Goal: Task Accomplishment & Management: Complete application form

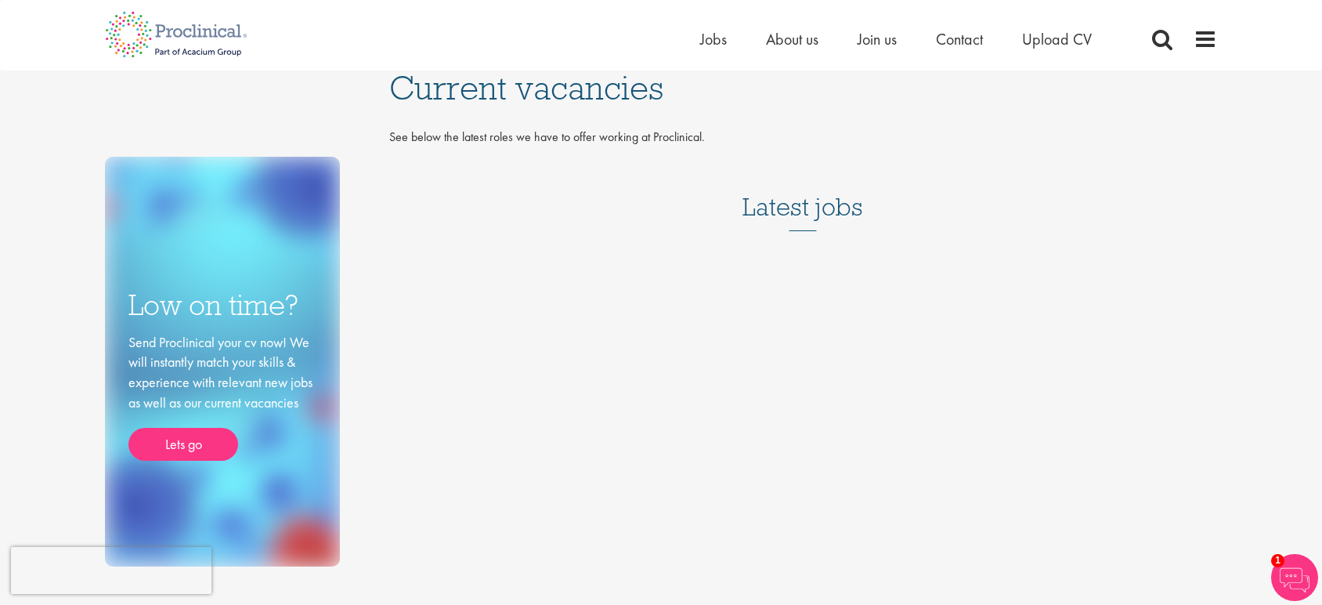
click at [766, 215] on h3 "Latest jobs" at bounding box center [803, 192] width 121 height 77
click at [711, 41] on span "Jobs" at bounding box center [713, 39] width 27 height 20
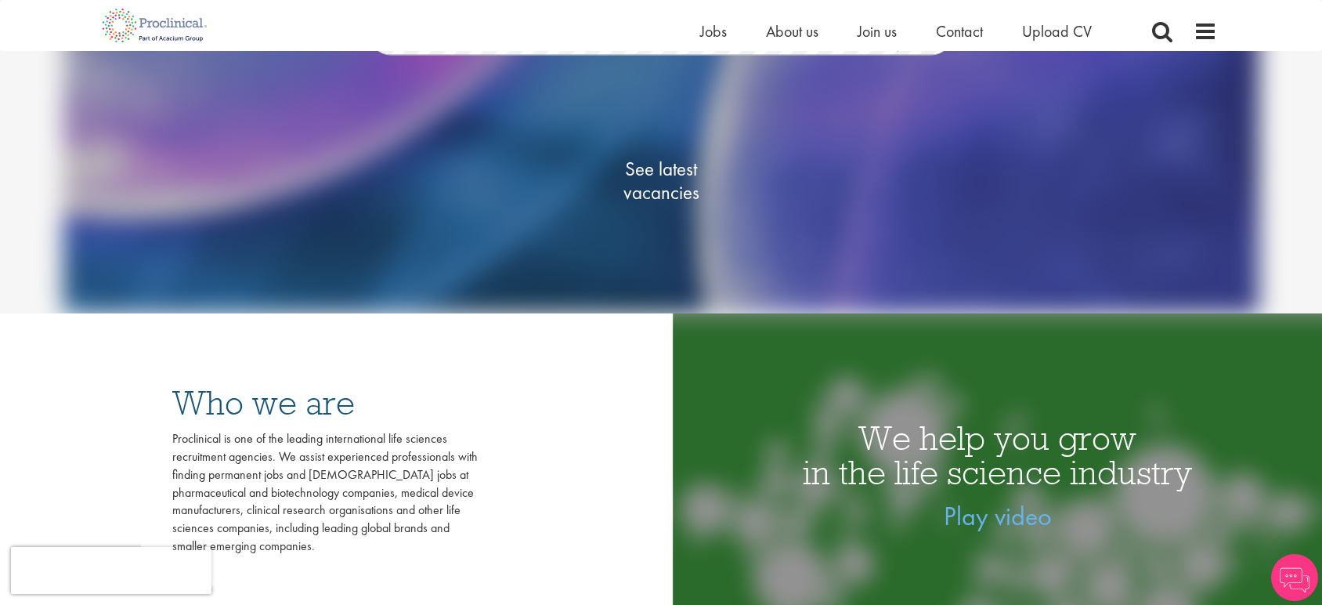
scroll to position [270, 0]
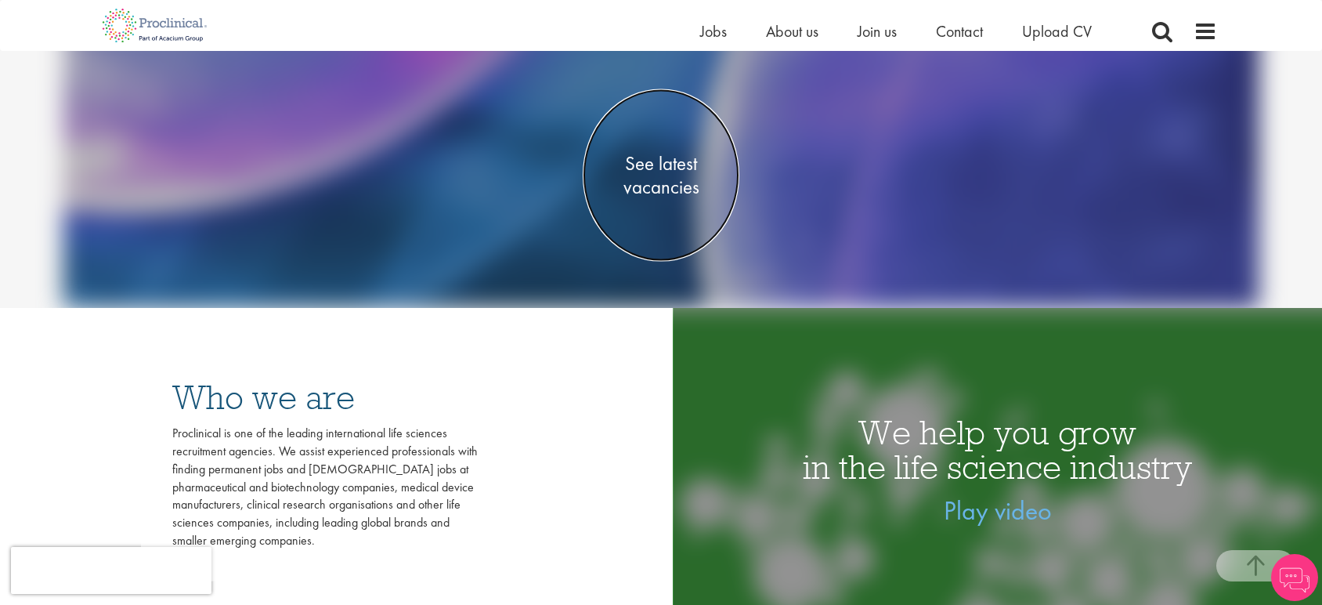
click at [658, 169] on span "See latest vacancies" at bounding box center [661, 174] width 157 height 47
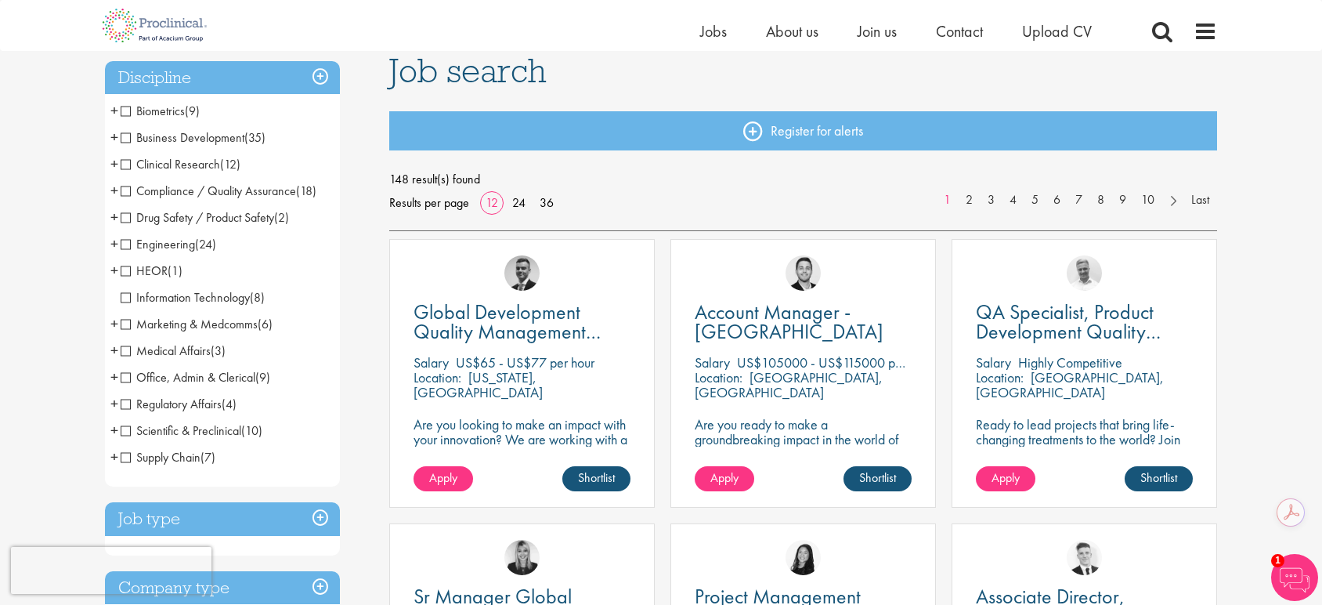
scroll to position [75, 0]
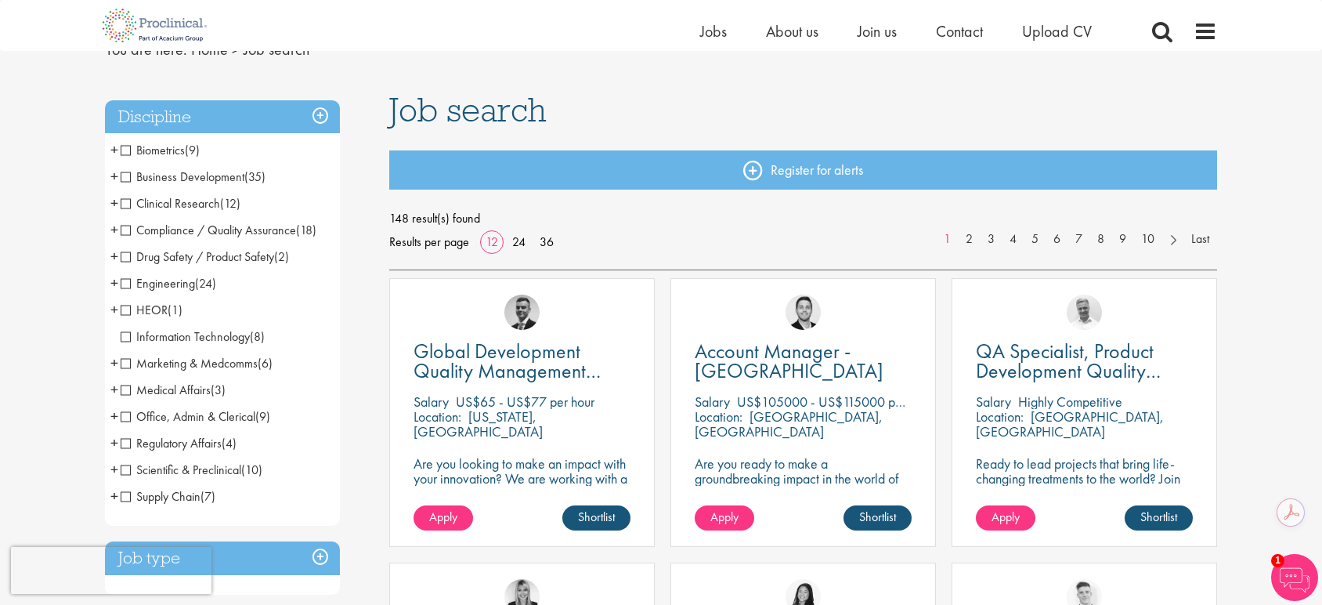
click at [126, 230] on span "Compliance / Quality Assurance" at bounding box center [208, 230] width 175 height 16
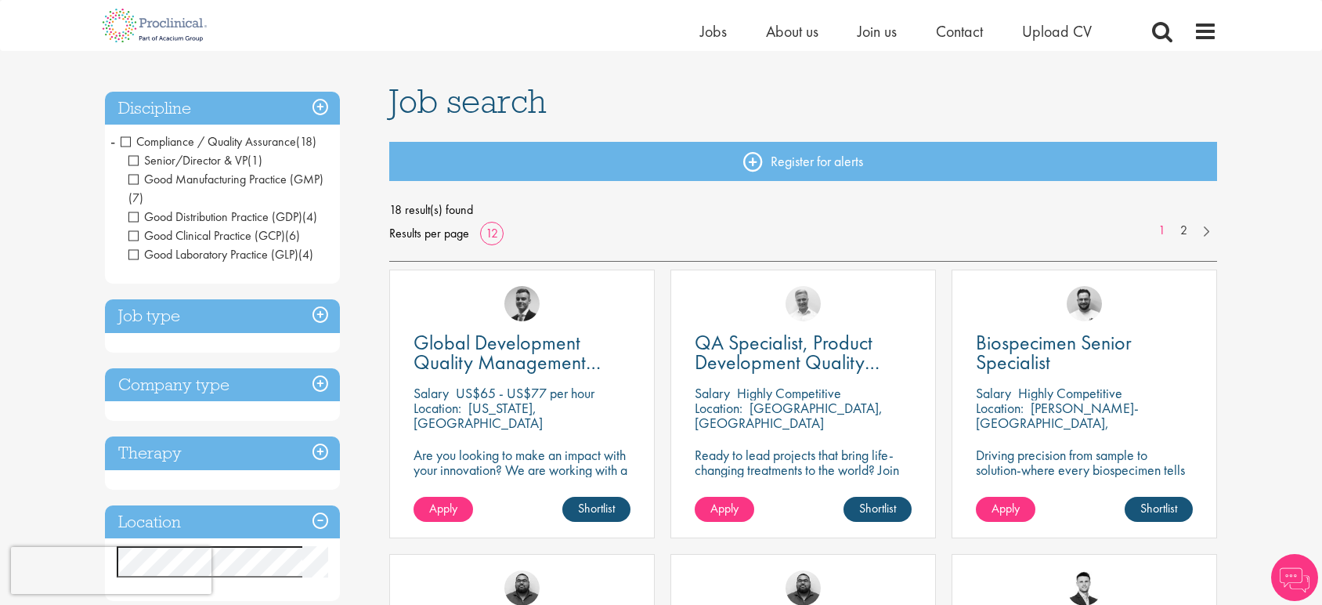
scroll to position [87, 0]
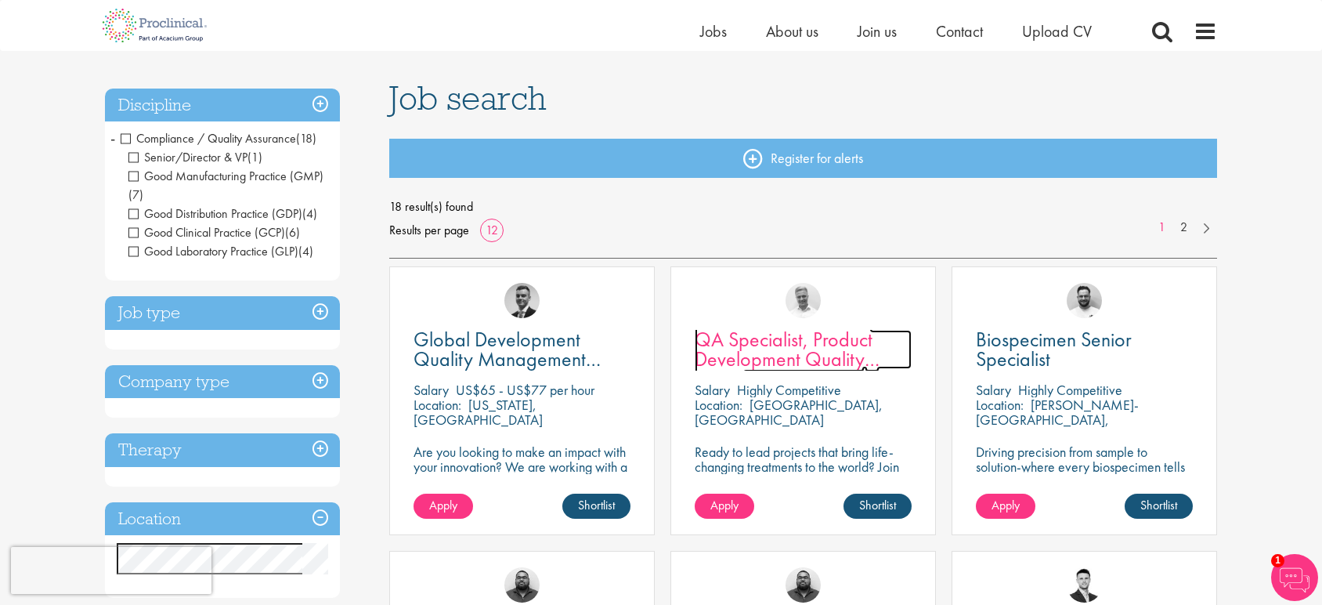
click at [779, 347] on span "QA Specialist, Product Development Quality (PDQ)" at bounding box center [787, 359] width 185 height 66
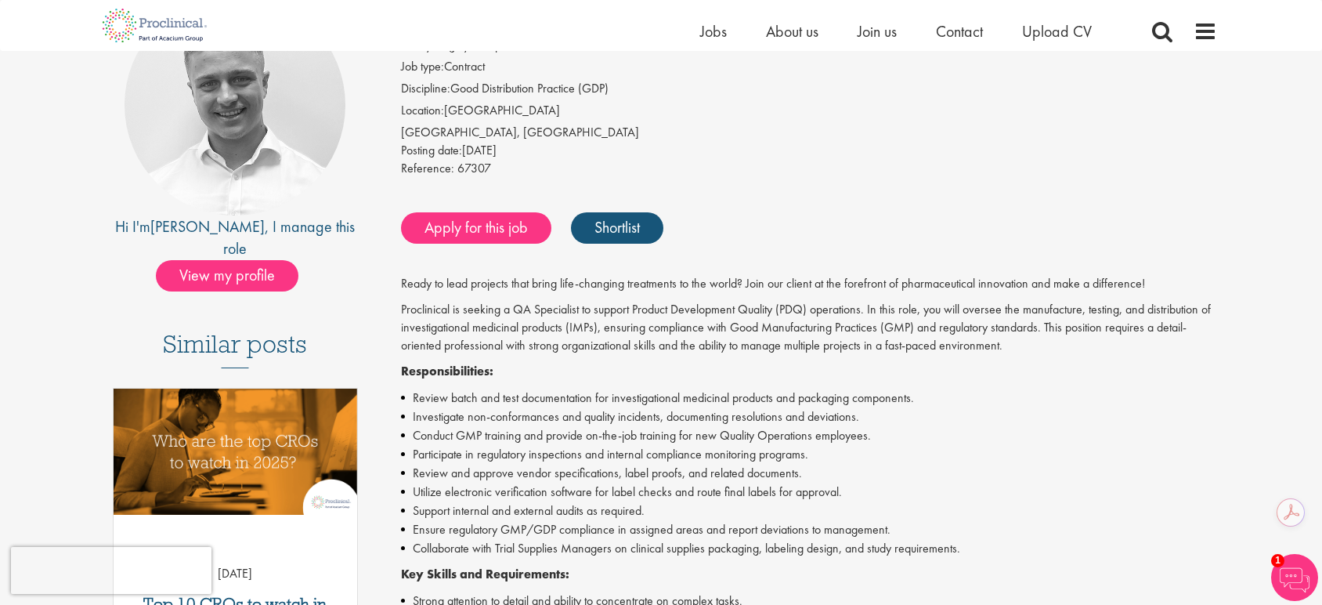
scroll to position [162, 0]
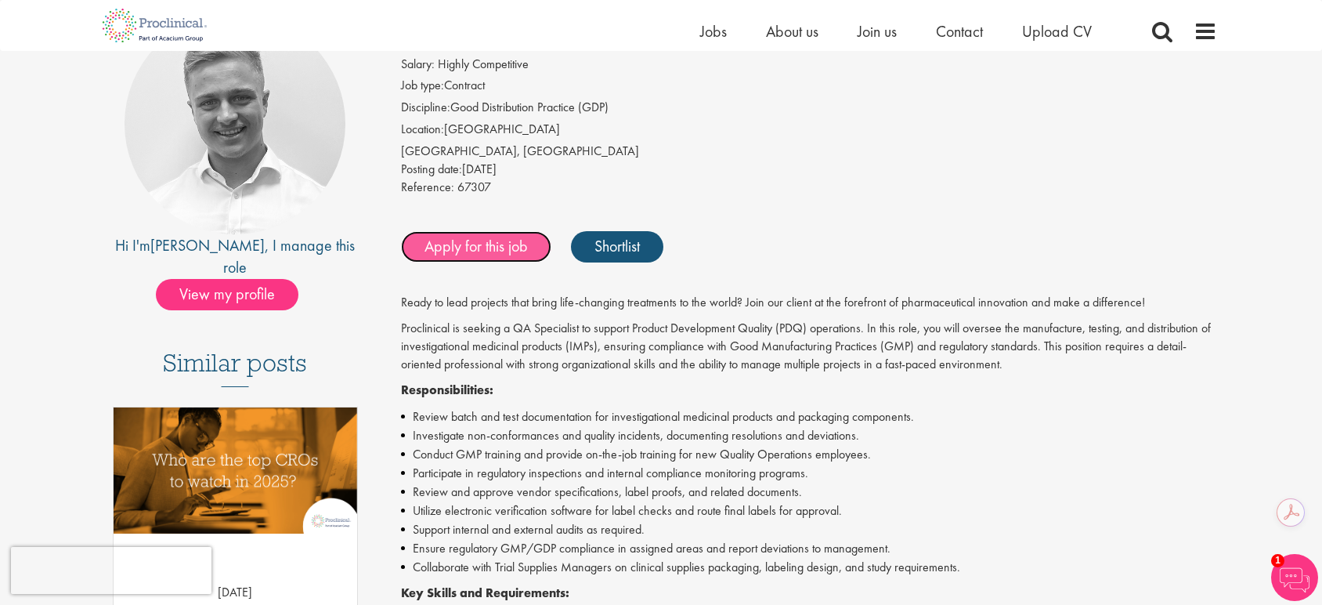
click at [517, 248] on link "Apply for this job" at bounding box center [476, 246] width 150 height 31
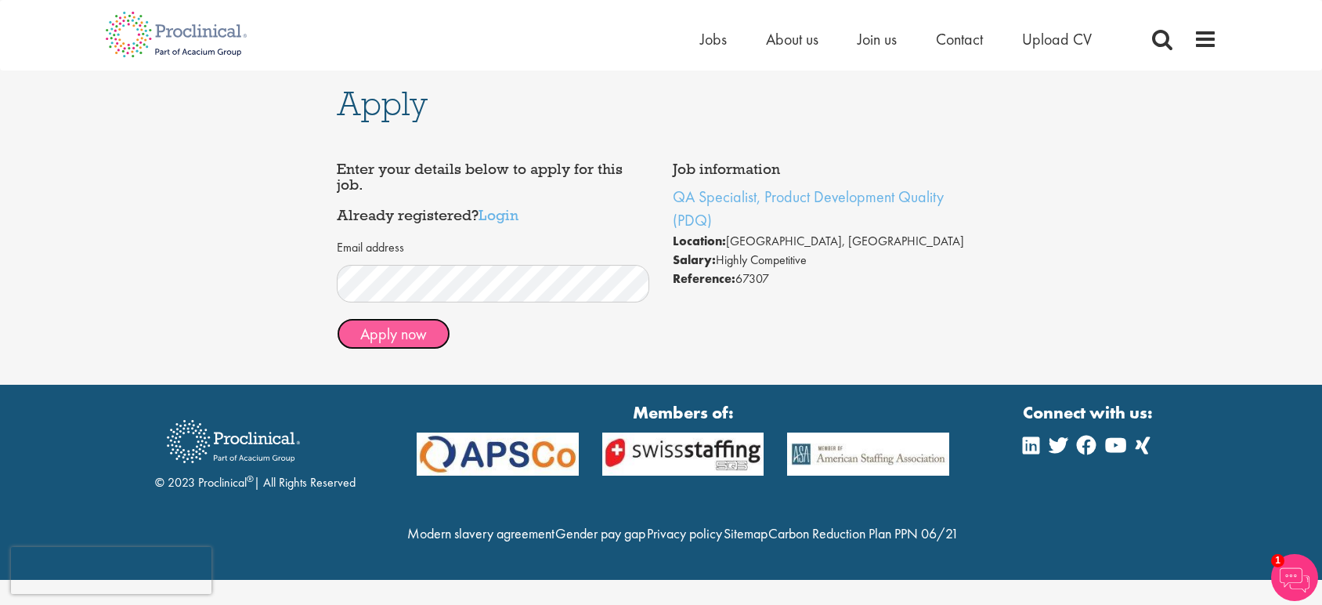
click at [425, 335] on button "Apply now" at bounding box center [394, 333] width 114 height 31
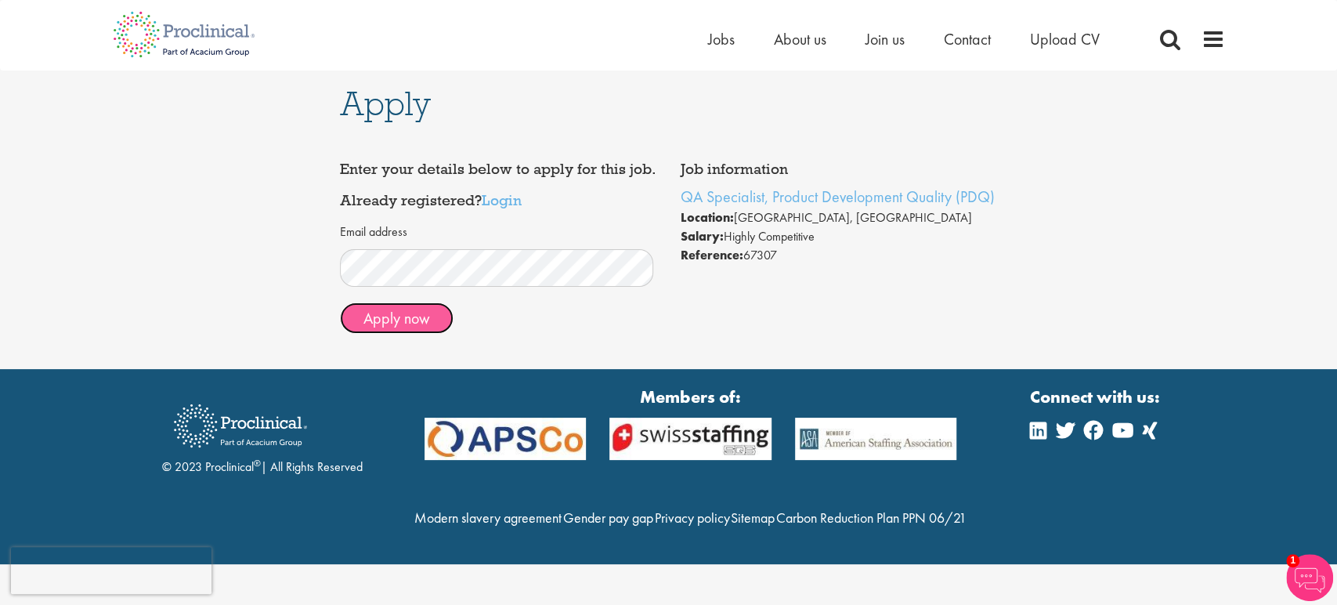
click at [420, 325] on span "Apply now" at bounding box center [397, 318] width 67 height 20
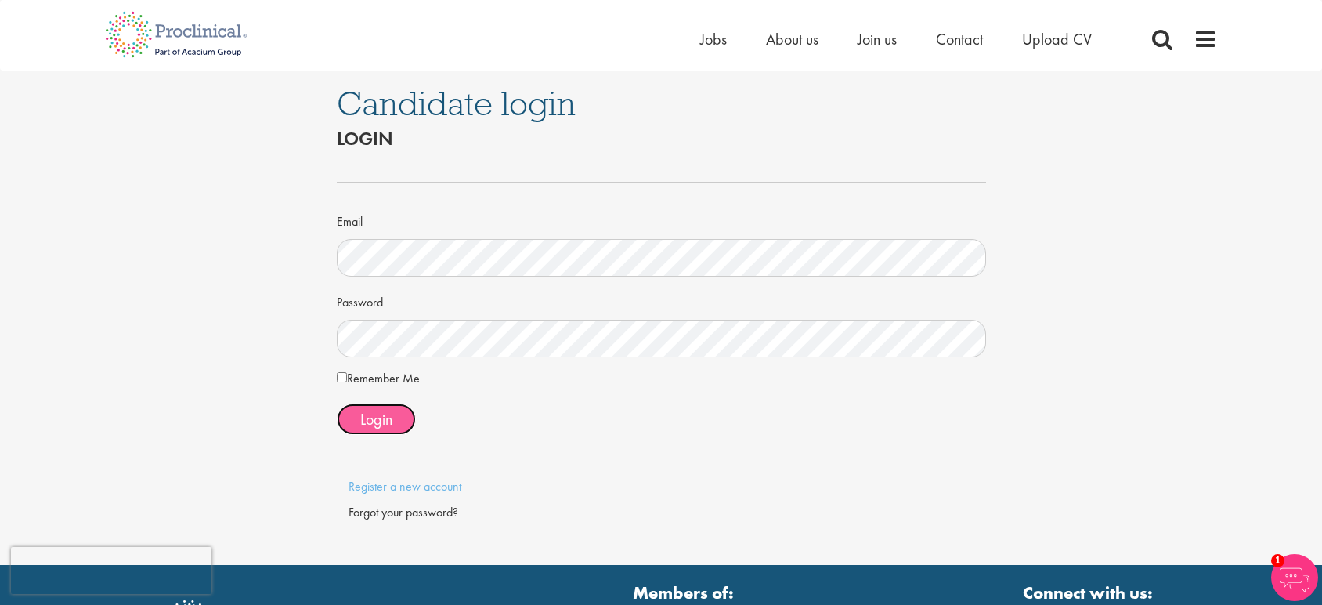
click at [356, 412] on button "Login" at bounding box center [376, 418] width 79 height 31
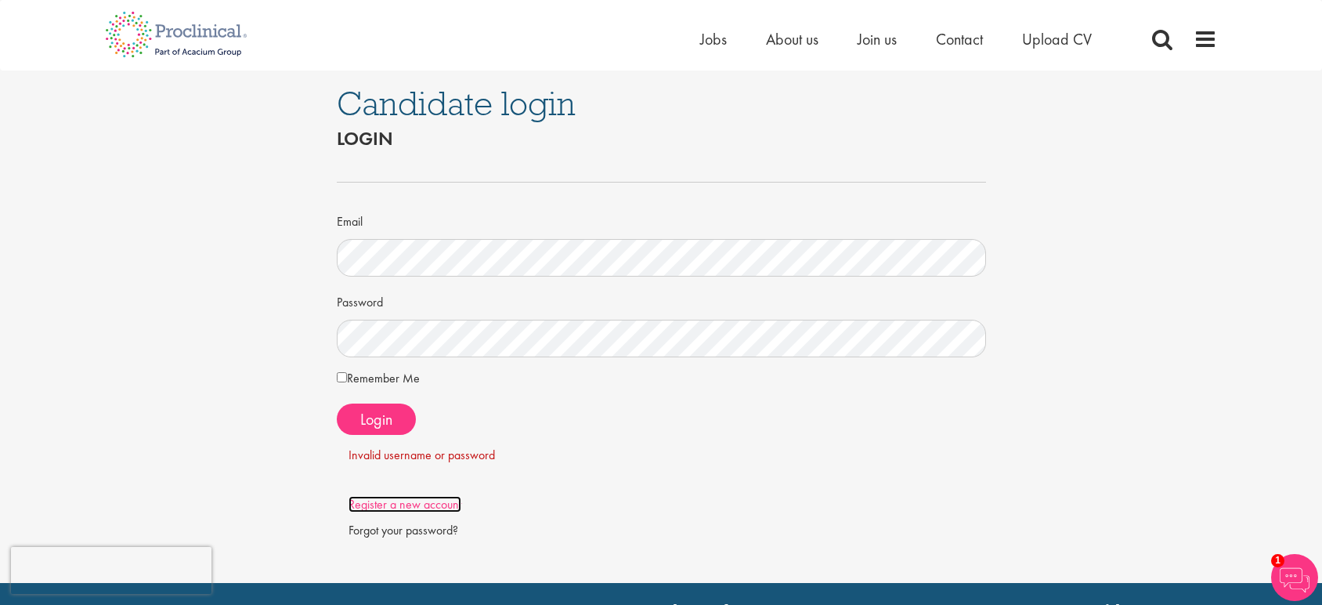
click at [401, 502] on link "Register a new account" at bounding box center [405, 504] width 113 height 16
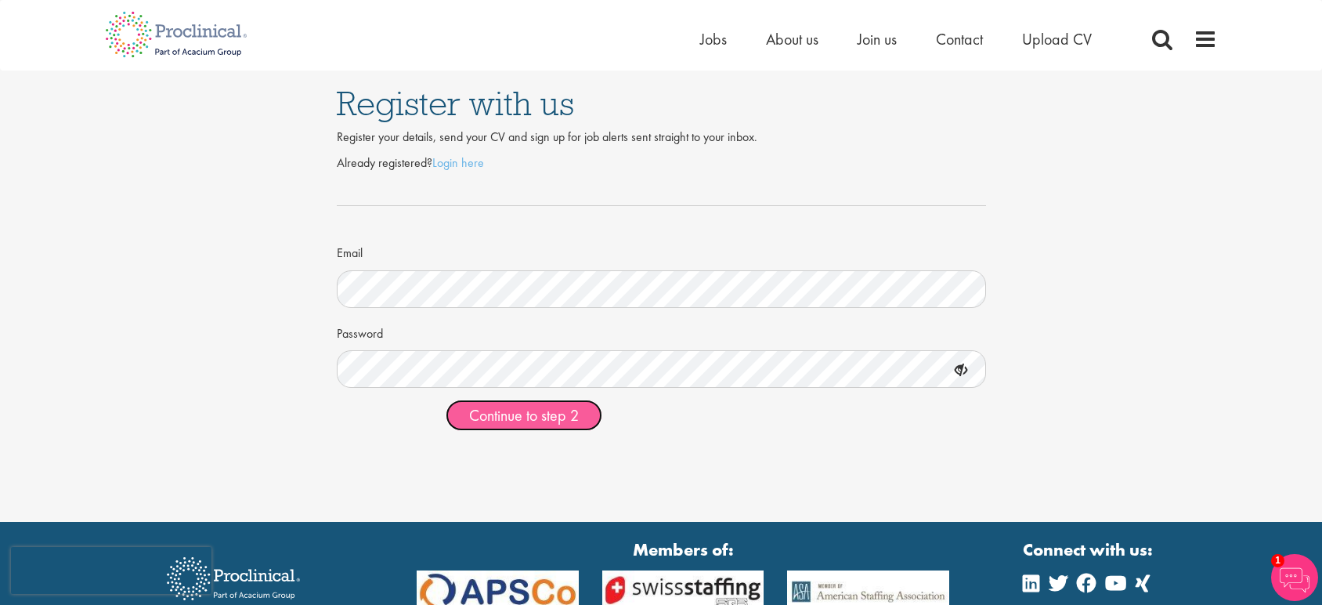
click at [484, 412] on span "Continue to step 2" at bounding box center [524, 415] width 110 height 20
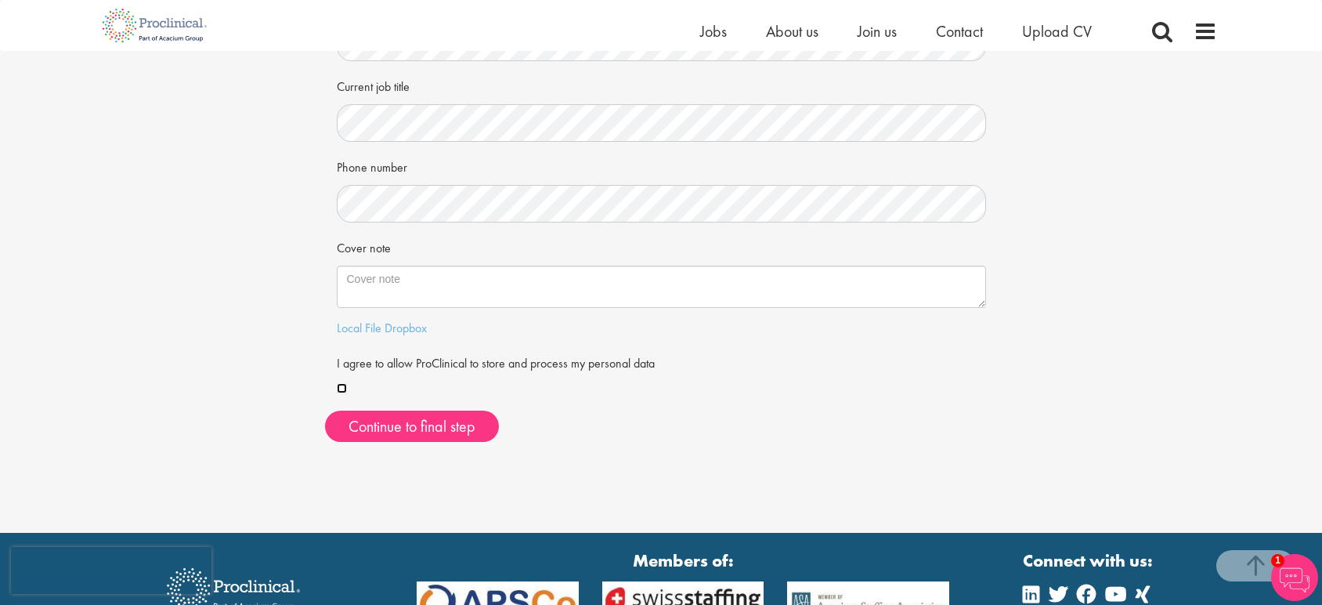
scroll to position [275, 0]
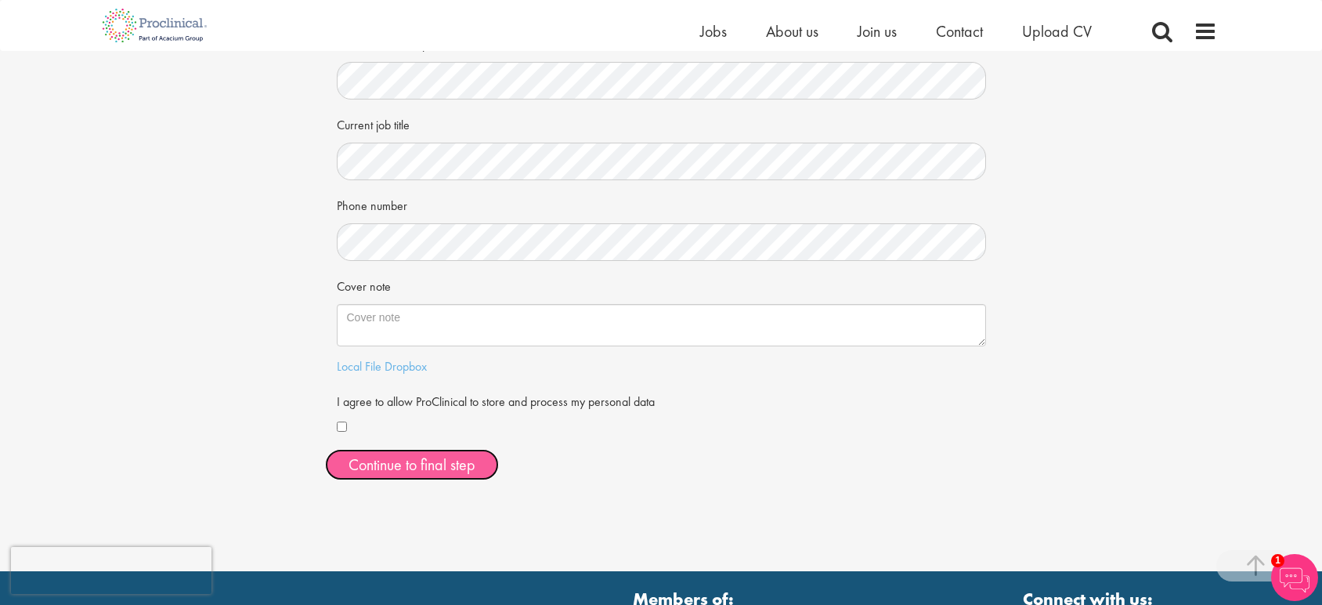
click at [414, 451] on button "Continue to final step" at bounding box center [412, 464] width 174 height 31
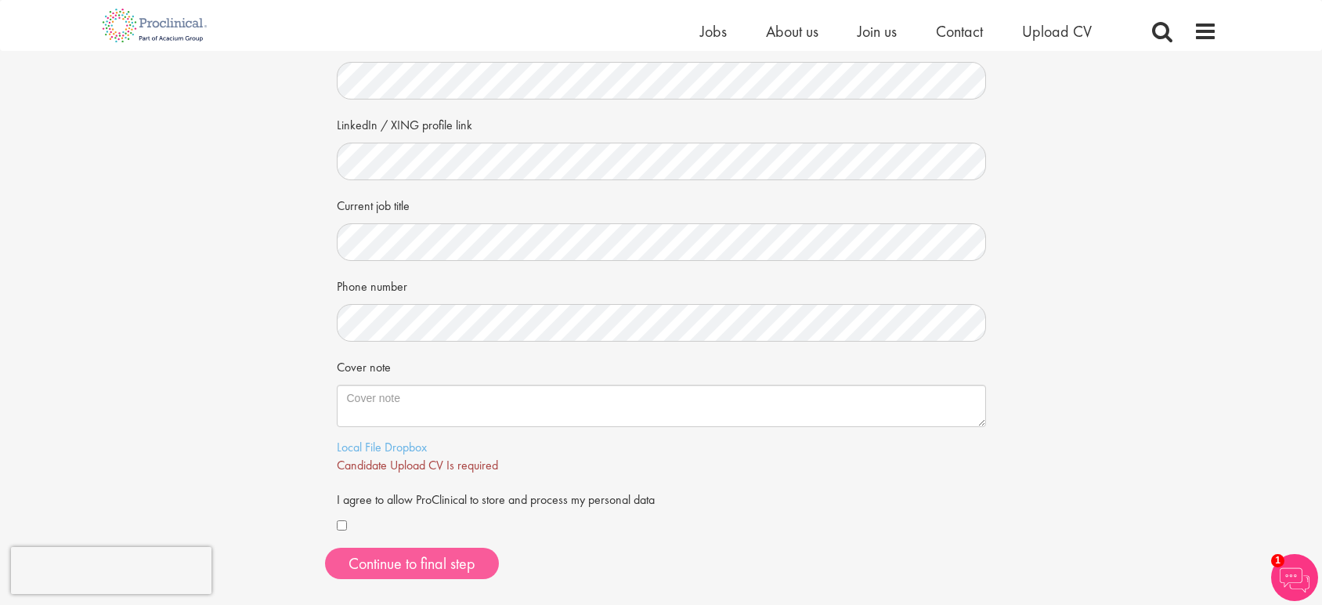
scroll to position [190, 0]
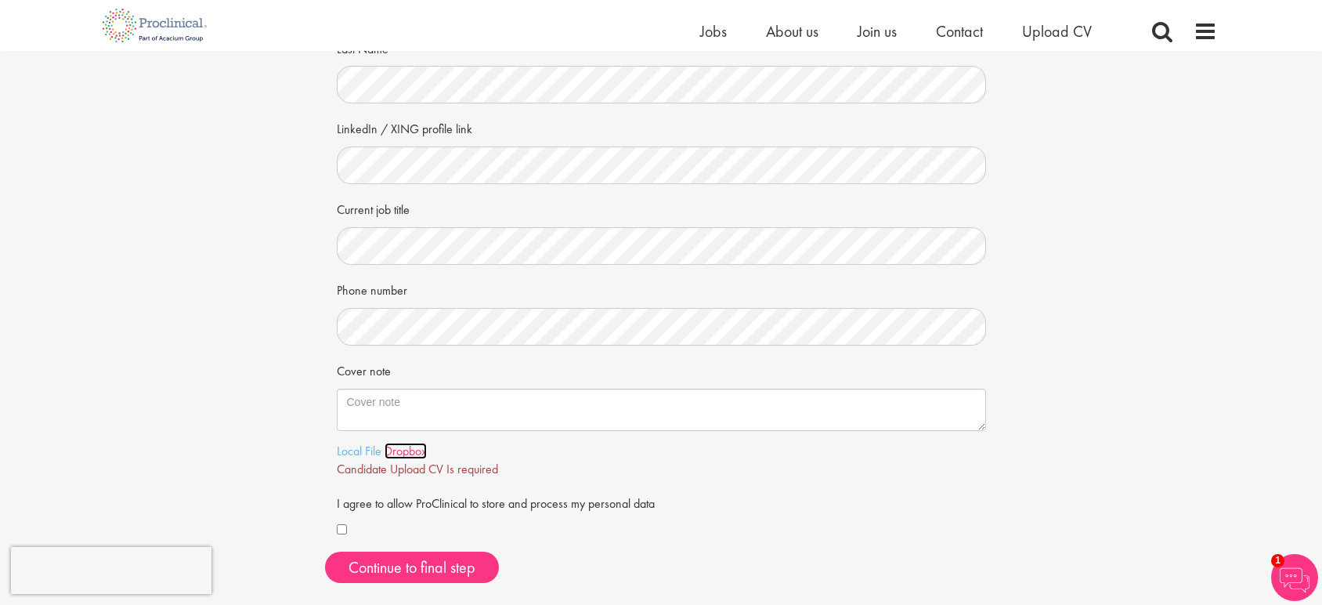
click at [392, 454] on link "Dropbox" at bounding box center [406, 451] width 42 height 16
click at [295, 406] on div "Your personal details Please give us a few more details, which will help us fin…" at bounding box center [661, 228] width 1346 height 735
click at [348, 449] on link "Local File" at bounding box center [359, 451] width 45 height 16
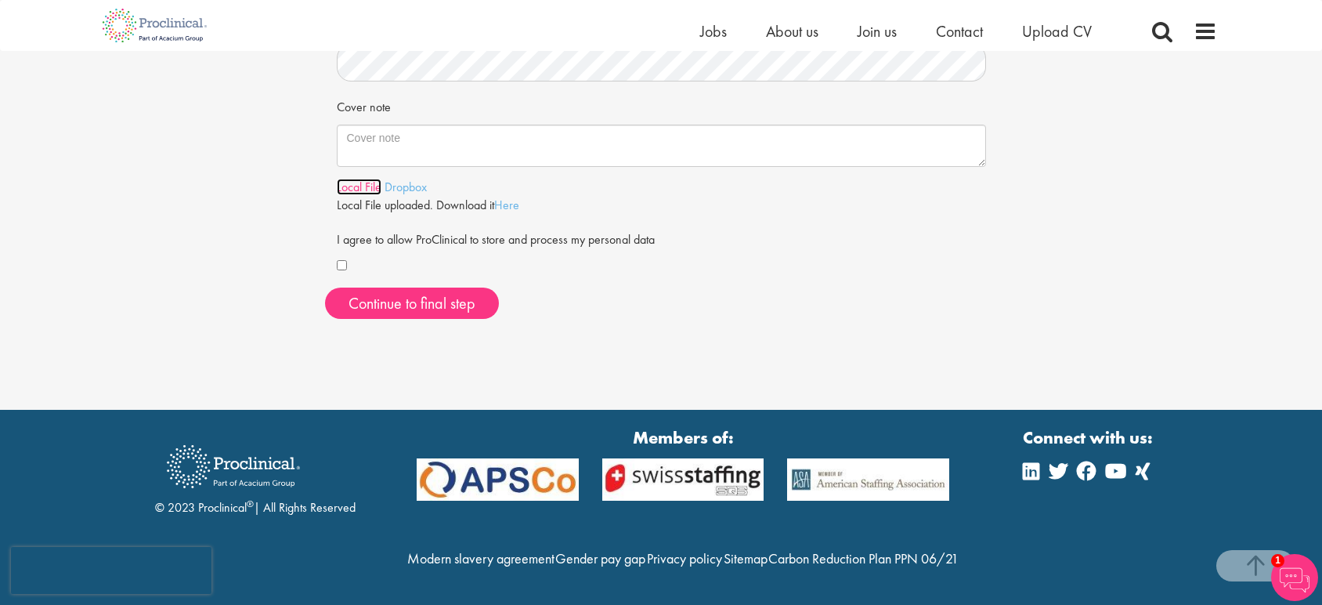
scroll to position [487, 0]
click at [438, 293] on span "Continue to final step" at bounding box center [412, 303] width 127 height 20
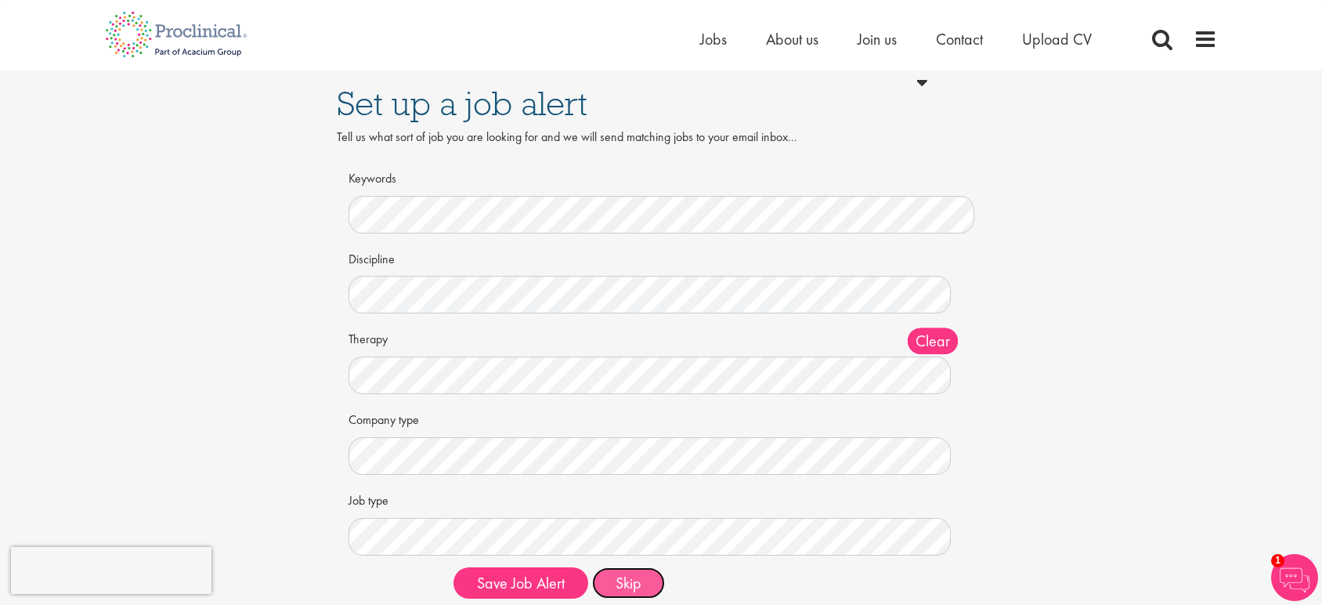
click at [616, 581] on button "Skip" at bounding box center [628, 582] width 73 height 31
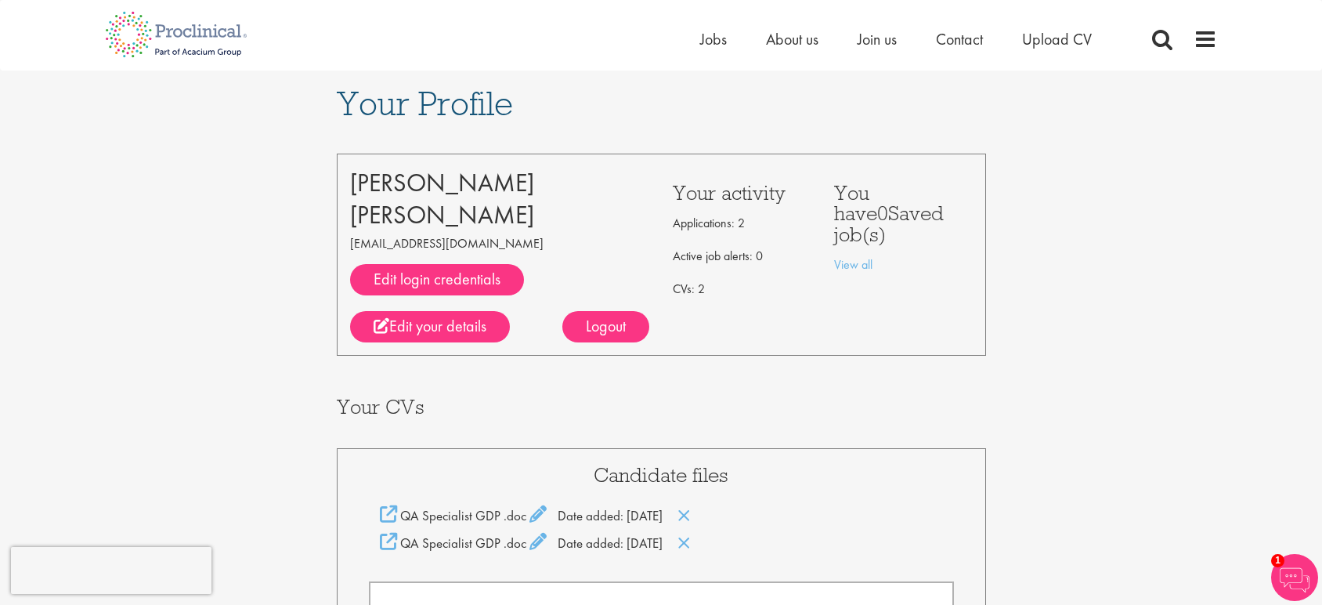
click at [703, 49] on li "Jobs" at bounding box center [713, 39] width 27 height 24
click at [708, 41] on span "Jobs" at bounding box center [713, 39] width 27 height 20
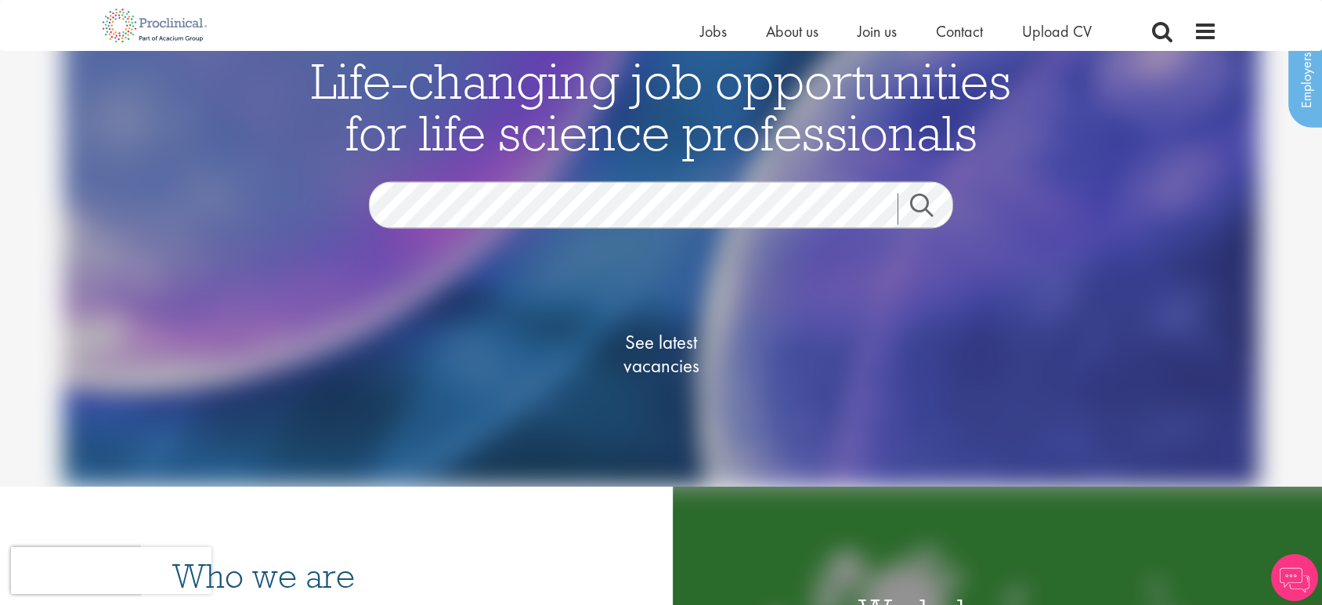
scroll to position [72, 0]
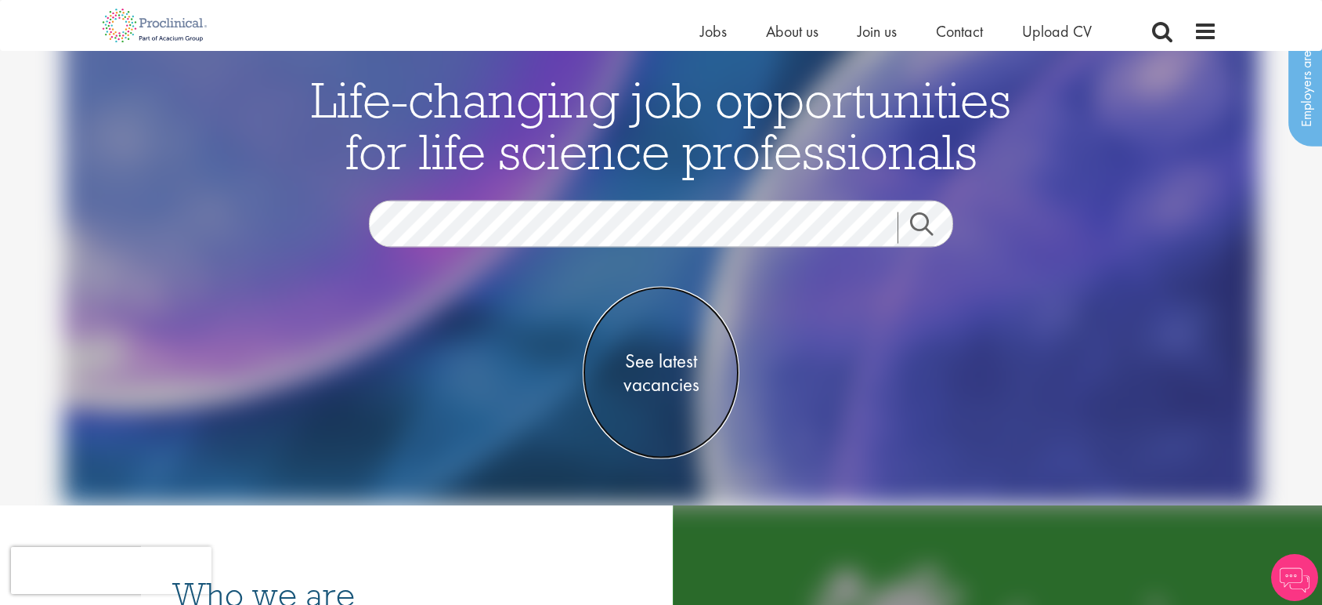
click at [664, 359] on span "See latest vacancies" at bounding box center [661, 372] width 157 height 47
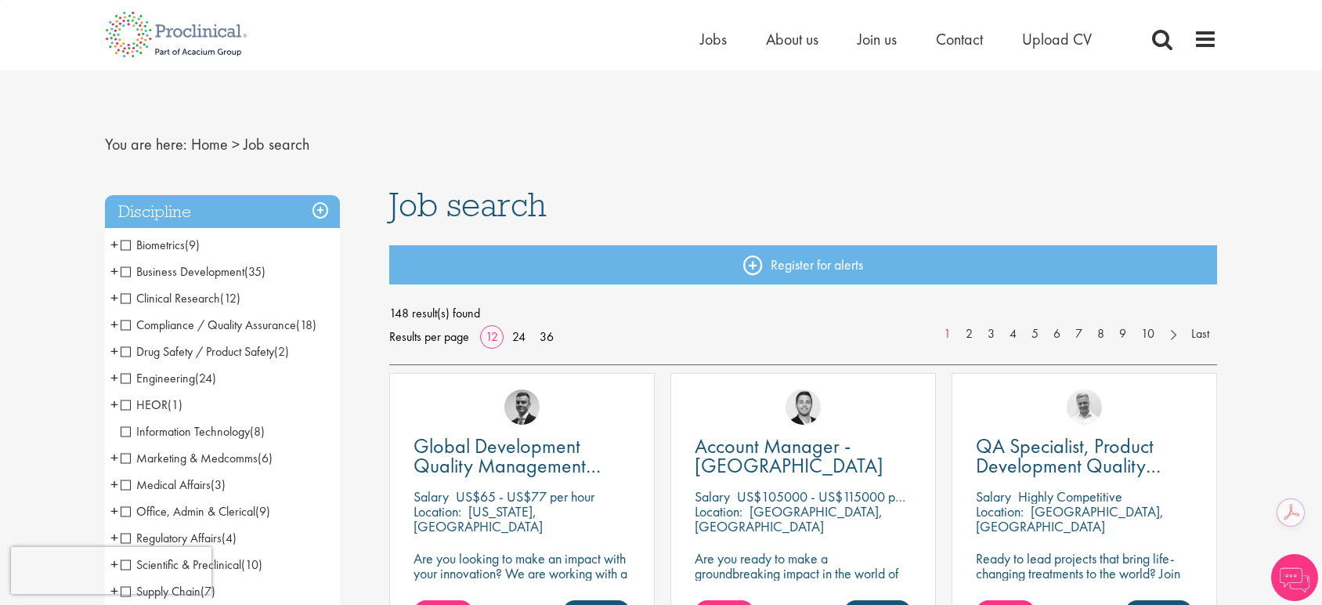
click at [128, 324] on span "Compliance / Quality Assurance" at bounding box center [208, 325] width 175 height 16
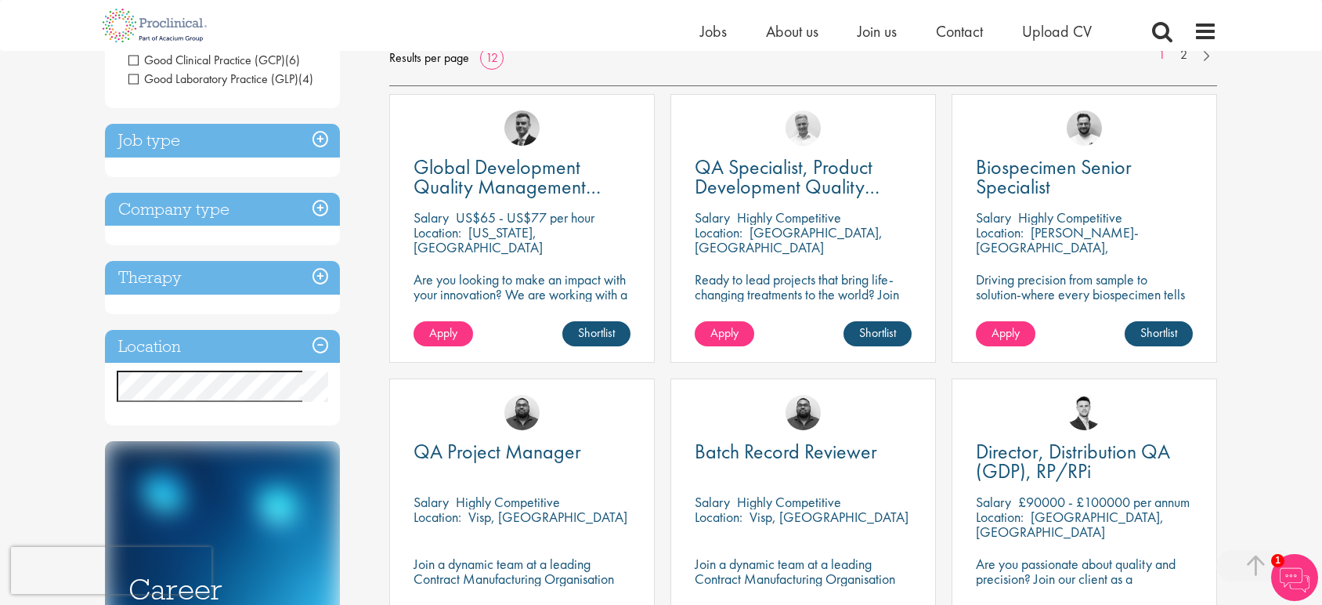
scroll to position [435, 0]
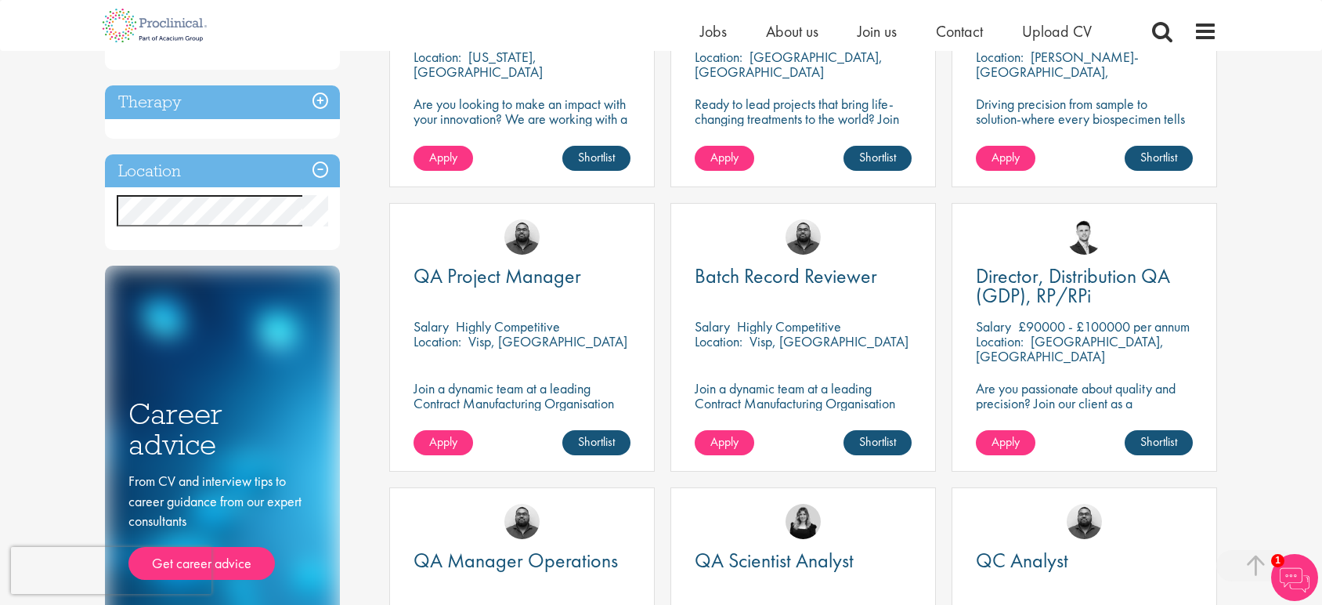
click at [315, 170] on h3 "Location" at bounding box center [222, 171] width 235 height 34
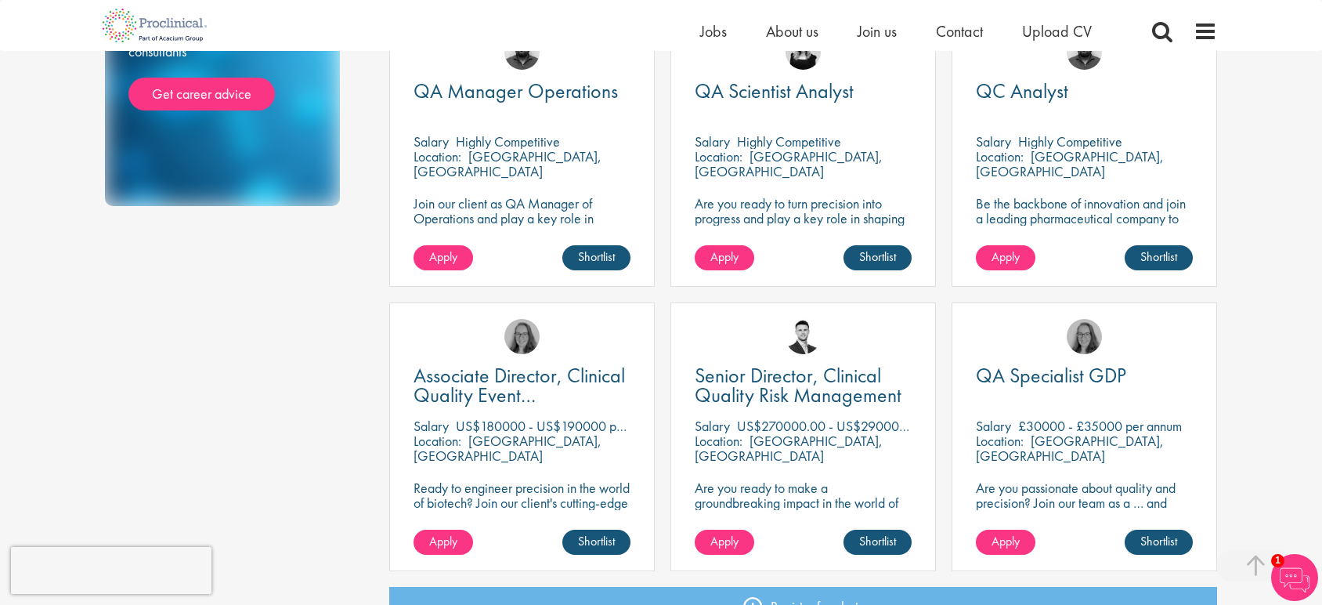
scroll to position [920, 0]
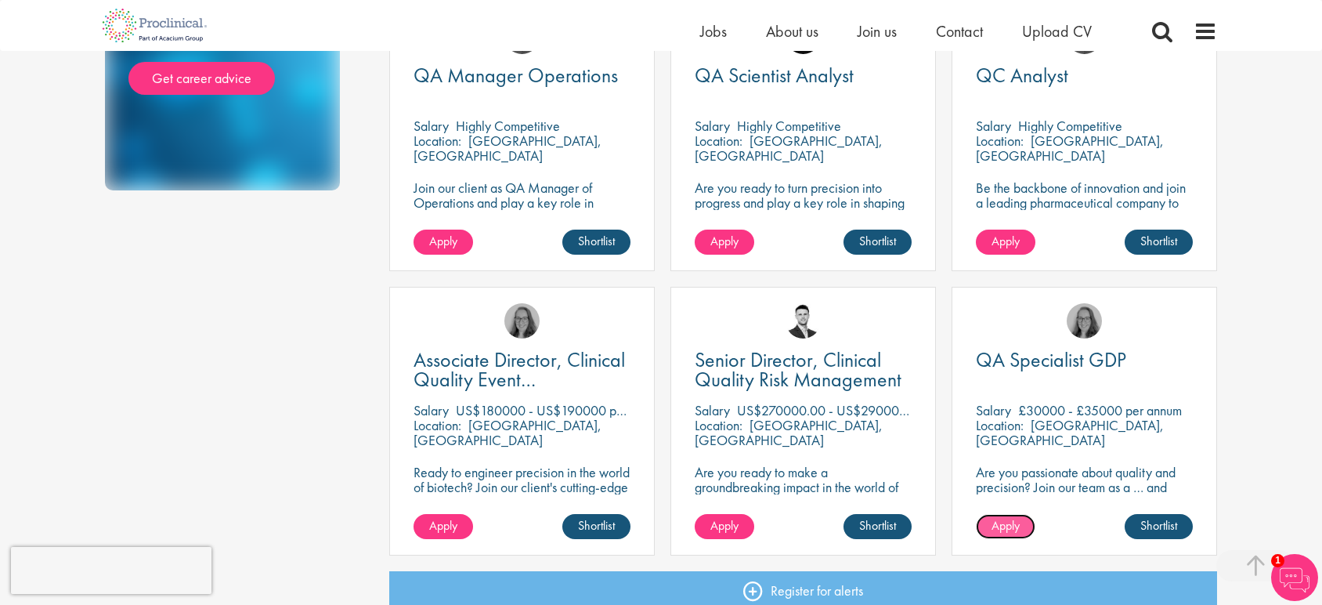
click at [990, 523] on link "Apply" at bounding box center [1006, 526] width 60 height 25
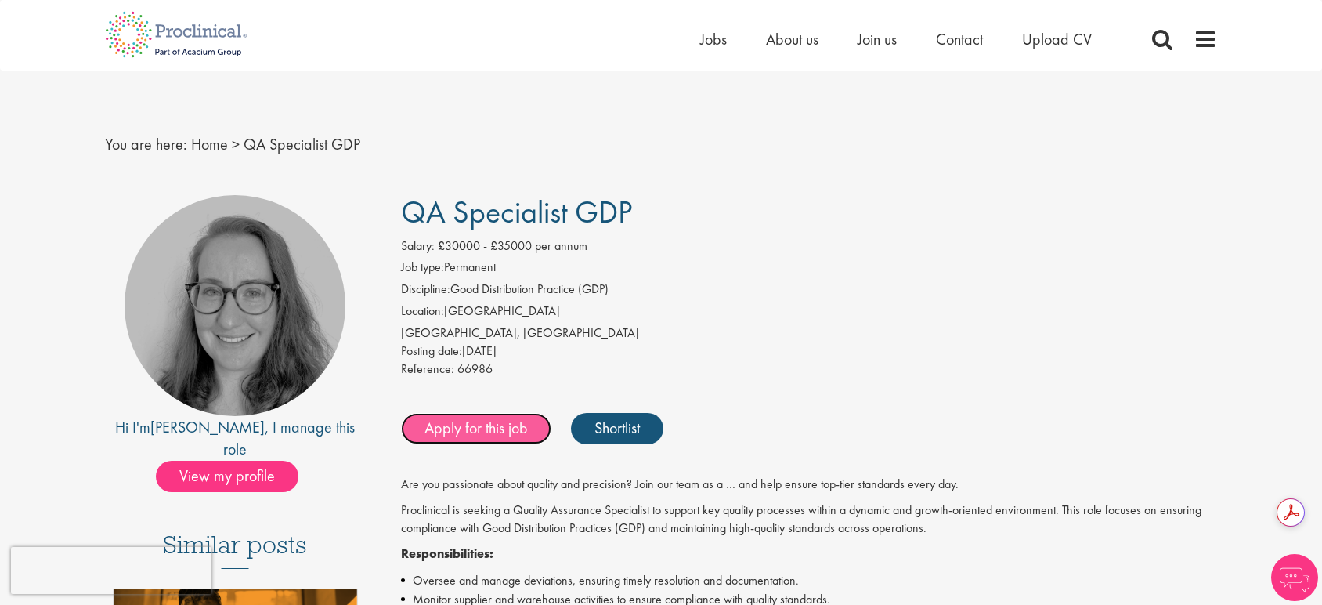
click at [509, 439] on link "Apply for this job" at bounding box center [476, 428] width 150 height 31
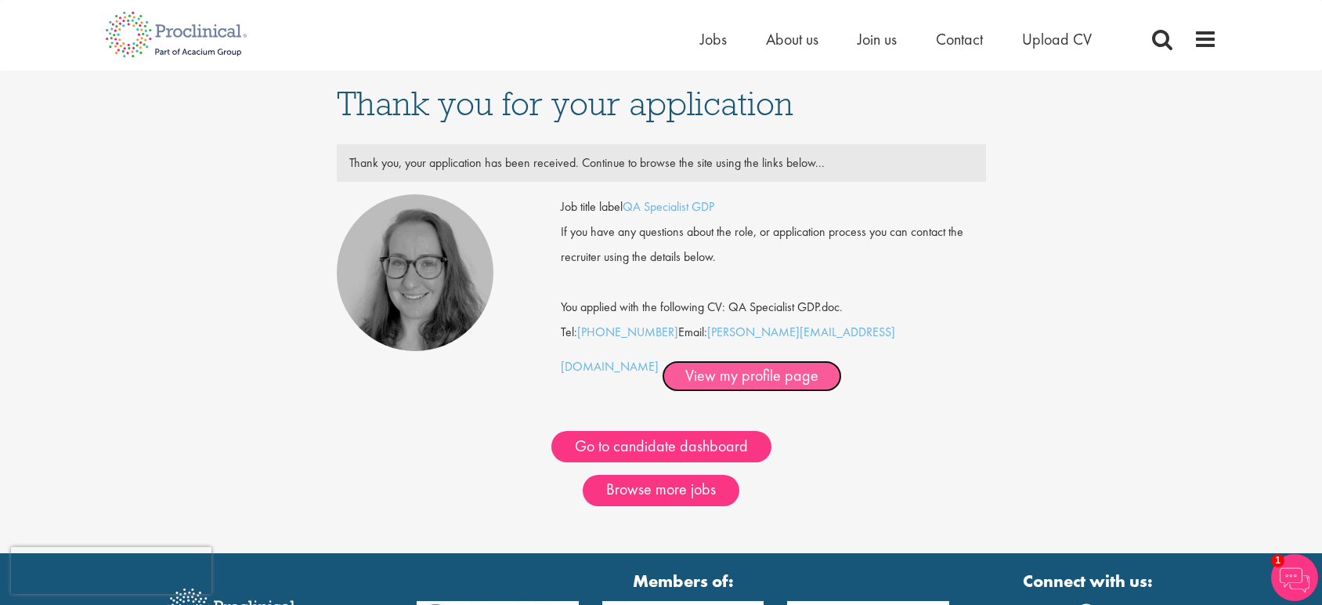
click at [662, 369] on link "View my profile page" at bounding box center [752, 375] width 180 height 31
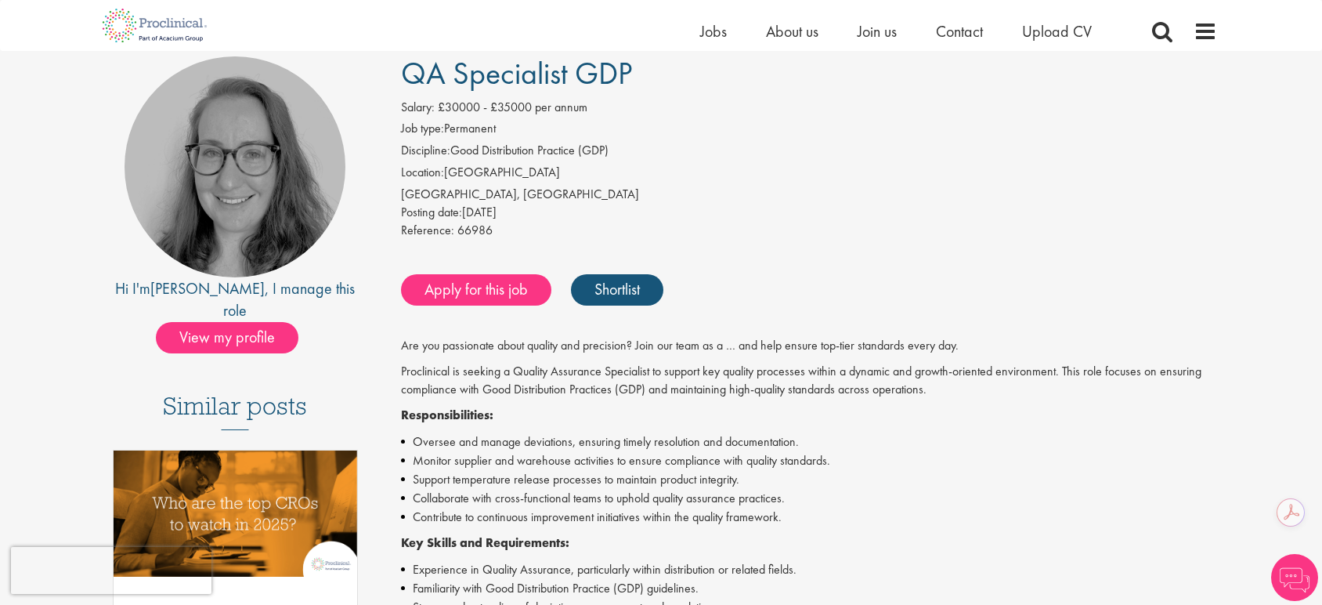
scroll to position [121, 0]
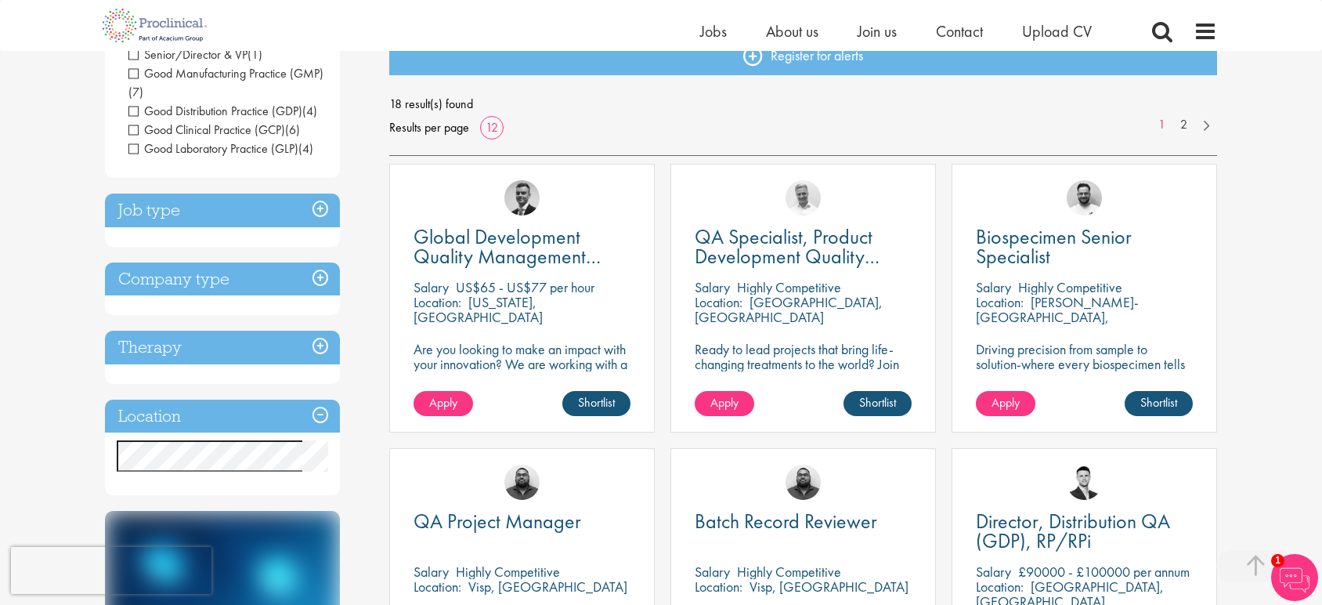
scroll to position [61, 0]
